Goal: Task Accomplishment & Management: Manage account settings

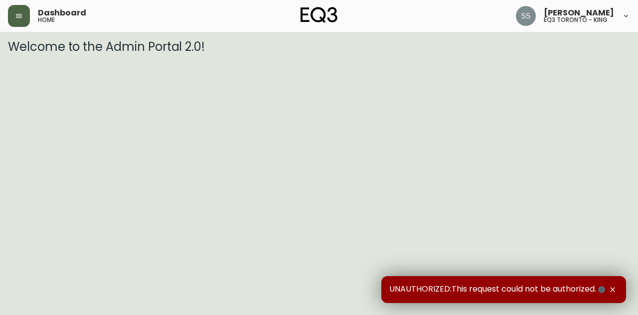
click at [28, 24] on button "button" at bounding box center [19, 16] width 22 height 22
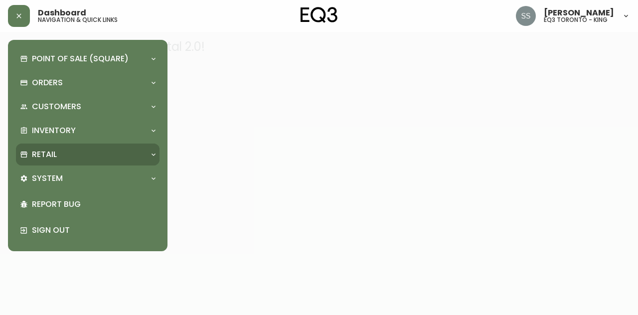
click at [104, 150] on div "Retail" at bounding box center [83, 154] width 126 height 11
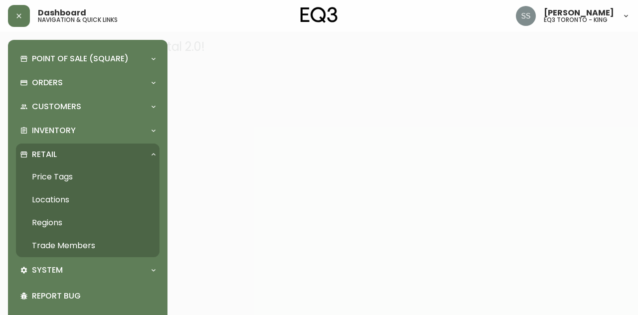
click at [95, 249] on link "Trade Members" at bounding box center [87, 245] width 143 height 23
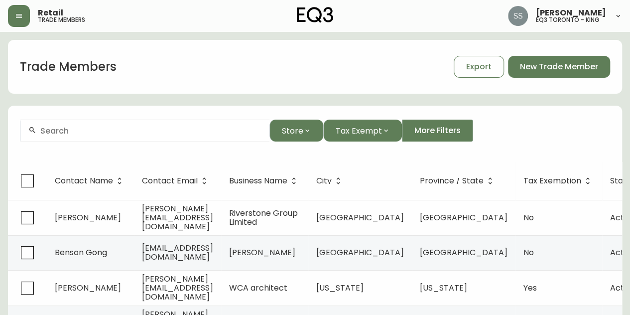
click at [93, 128] on input "text" at bounding box center [150, 130] width 221 height 9
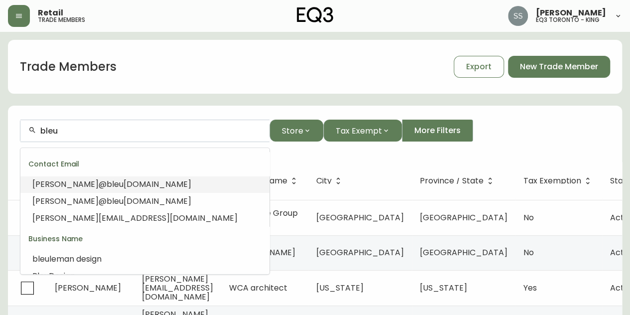
click at [124, 187] on span "[DOMAIN_NAME]" at bounding box center [158, 183] width 68 height 11
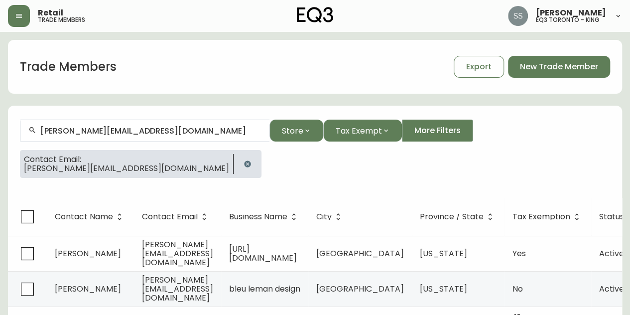
scroll to position [20, 0]
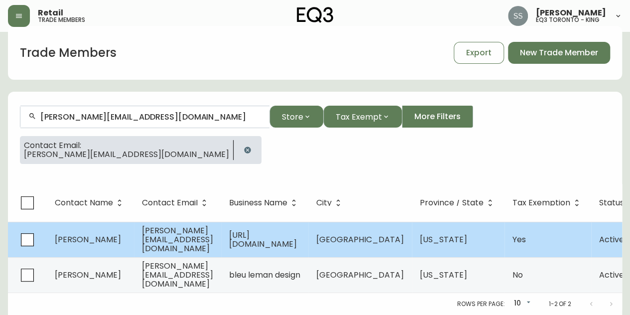
type input "[PERSON_NAME][EMAIL_ADDRESS][DOMAIN_NAME]"
click at [297, 234] on span "[URL][DOMAIN_NAME]" at bounding box center [263, 239] width 68 height 20
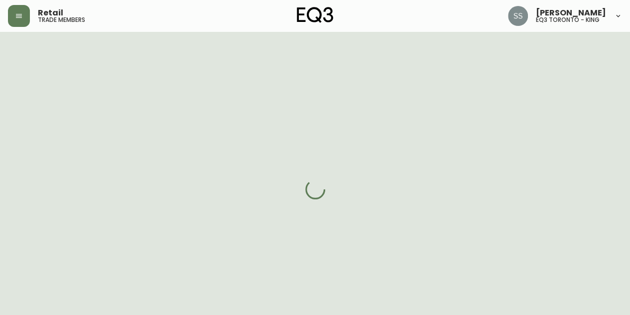
select select "CA"
select select "US"
select select "US_EN"
select select "Social Media"
select select "Interior Designer"
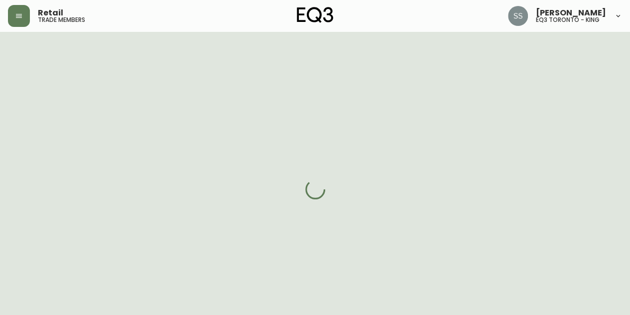
select select "cm48zha2033ze0170ss7kujjb"
select select "true"
